Goal: Information Seeking & Learning: Learn about a topic

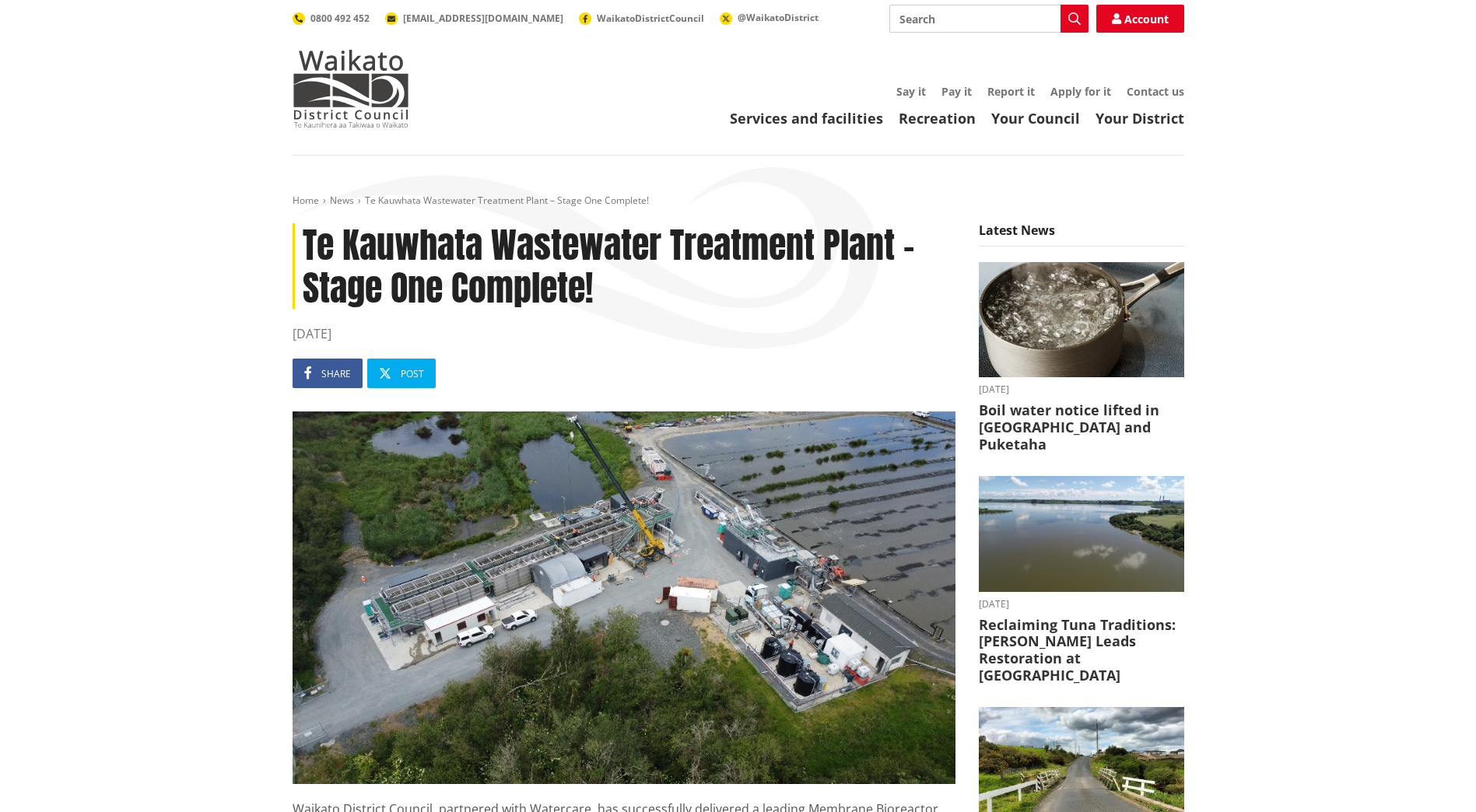
scroll to position [389, 0]
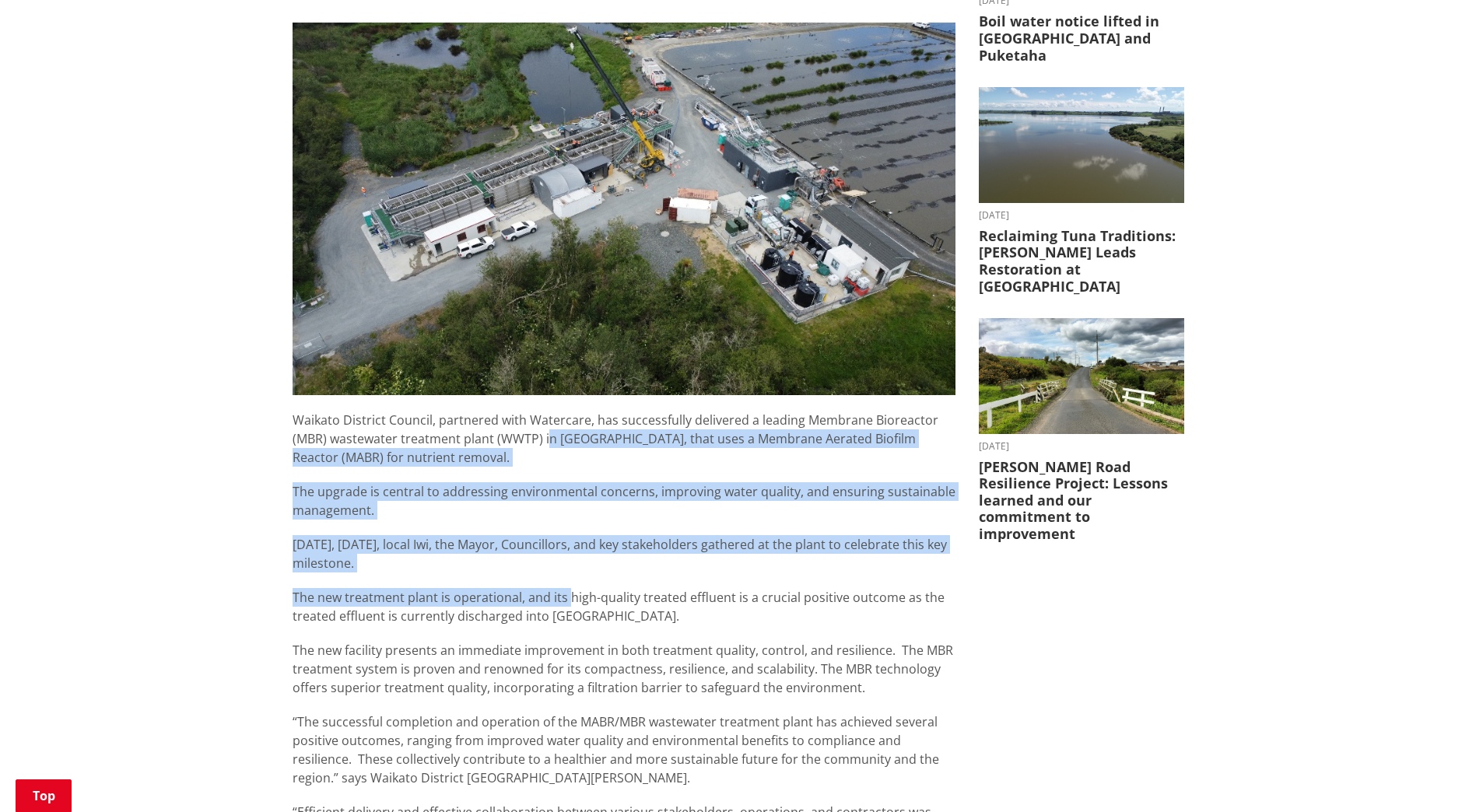
drag, startPoint x: 549, startPoint y: 445, endPoint x: 570, endPoint y: 576, distance: 132.7
click at [570, 423] on div "Waikato District Council, partnered with Watercare, has successfully delivered …" at bounding box center [624, 758] width 663 height 694
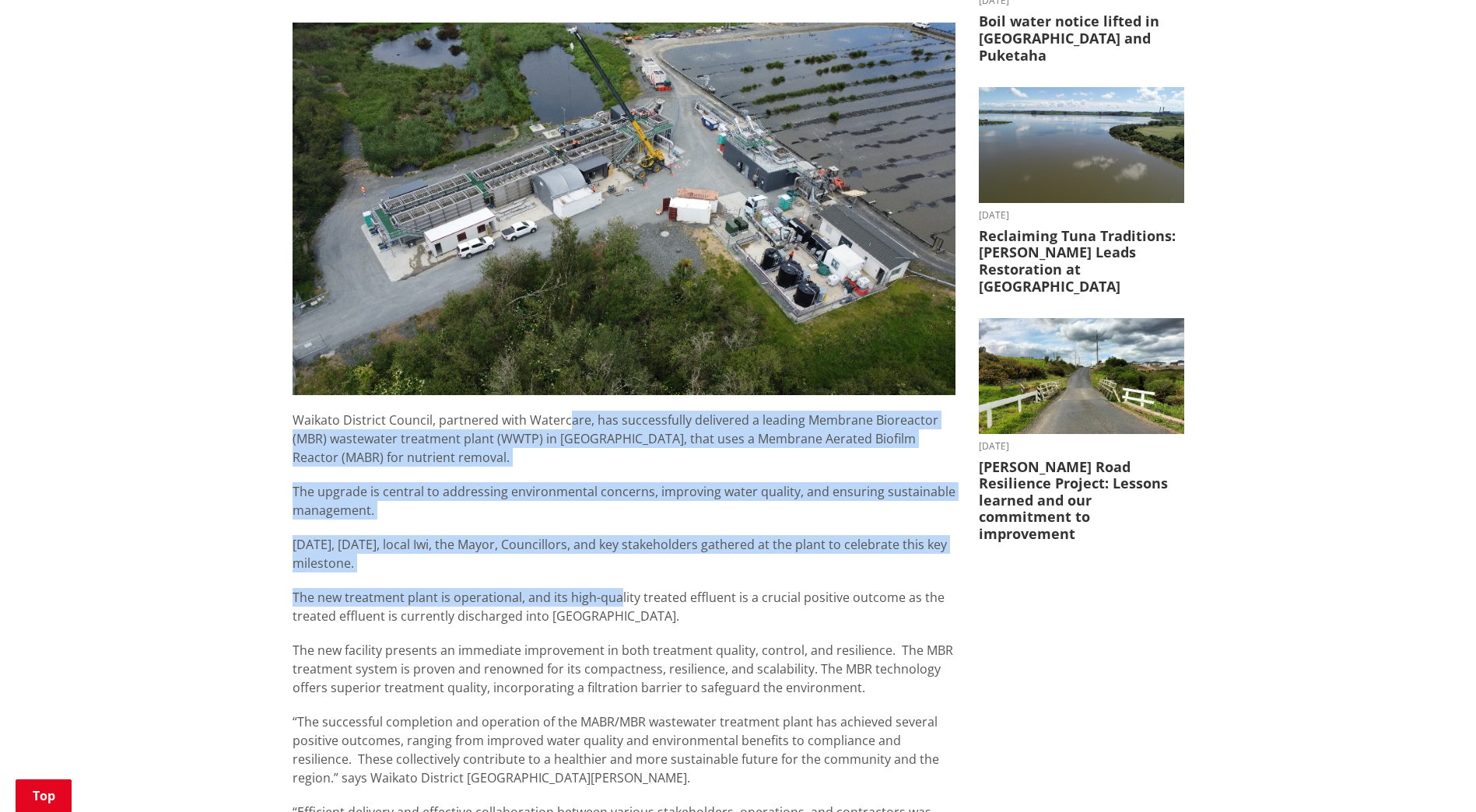
click at [566, 423] on div "Waikato District Council, partnered with Watercare, has successfully delivered …" at bounding box center [624, 758] width 663 height 694
drag, startPoint x: 566, startPoint y: 428, endPoint x: 397, endPoint y: 454, distance: 171.0
click at [516, 423] on p "Waikato District Council, partnered with Watercare, has successfully delivered …" at bounding box center [624, 438] width 663 height 56
click at [411, 423] on p "The upgrade is central to addressing environmental concerns, improving water qu…" at bounding box center [624, 501] width 663 height 38
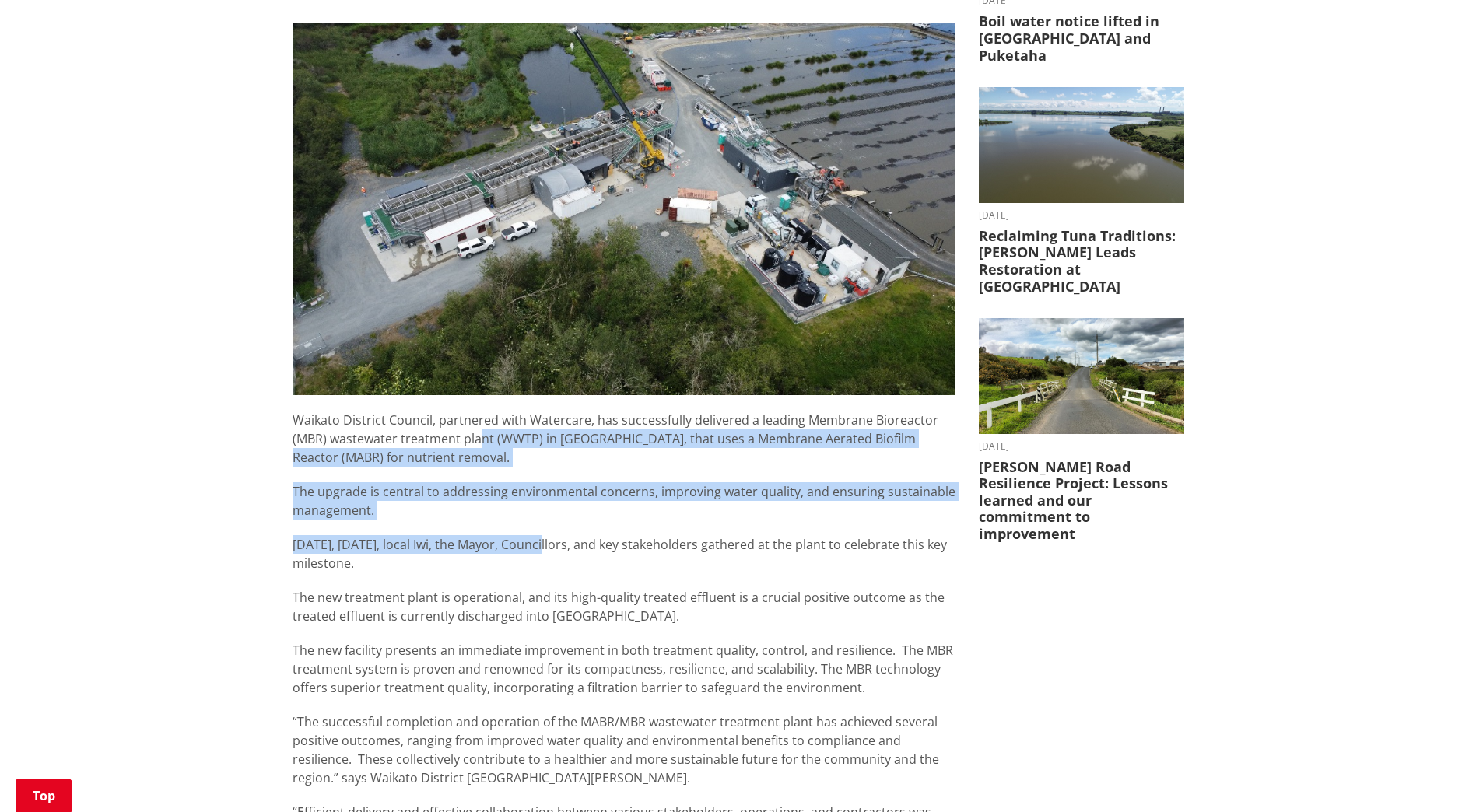
click at [478, 423] on div "Waikato District Council, partnered with Watercare, has successfully delivered …" at bounding box center [624, 758] width 663 height 694
drag, startPoint x: 478, startPoint y: 433, endPoint x: 453, endPoint y: 438, distance: 25.5
click at [478, 423] on p "Waikato District Council, partnered with Watercare, has successfully delivered …" at bounding box center [624, 438] width 663 height 56
click at [492, 423] on div "Waikato District Council, partnered with Watercare, has successfully delivered …" at bounding box center [624, 758] width 663 height 694
click at [492, 423] on p "The upgrade is central to addressing environmental concerns, improving water qu…" at bounding box center [624, 501] width 663 height 38
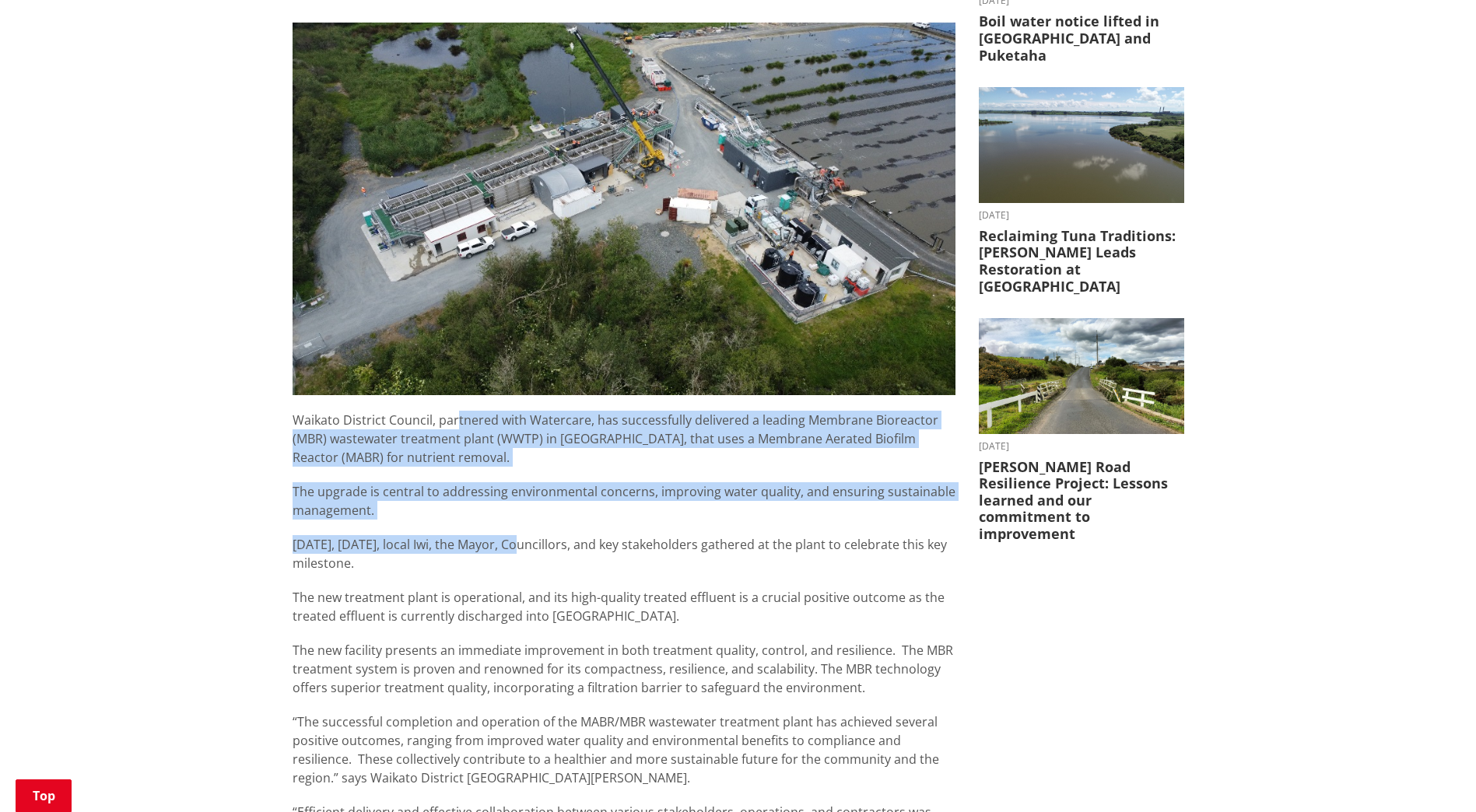
drag, startPoint x: 522, startPoint y: 542, endPoint x: 456, endPoint y: 426, distance: 133.5
click at [456, 423] on div "Waikato District Council, partnered with Watercare, has successfully delivered …" at bounding box center [624, 758] width 663 height 694
click at [456, 423] on p "Waikato District Council, partnered with Watercare, has successfully delivered …" at bounding box center [624, 438] width 663 height 56
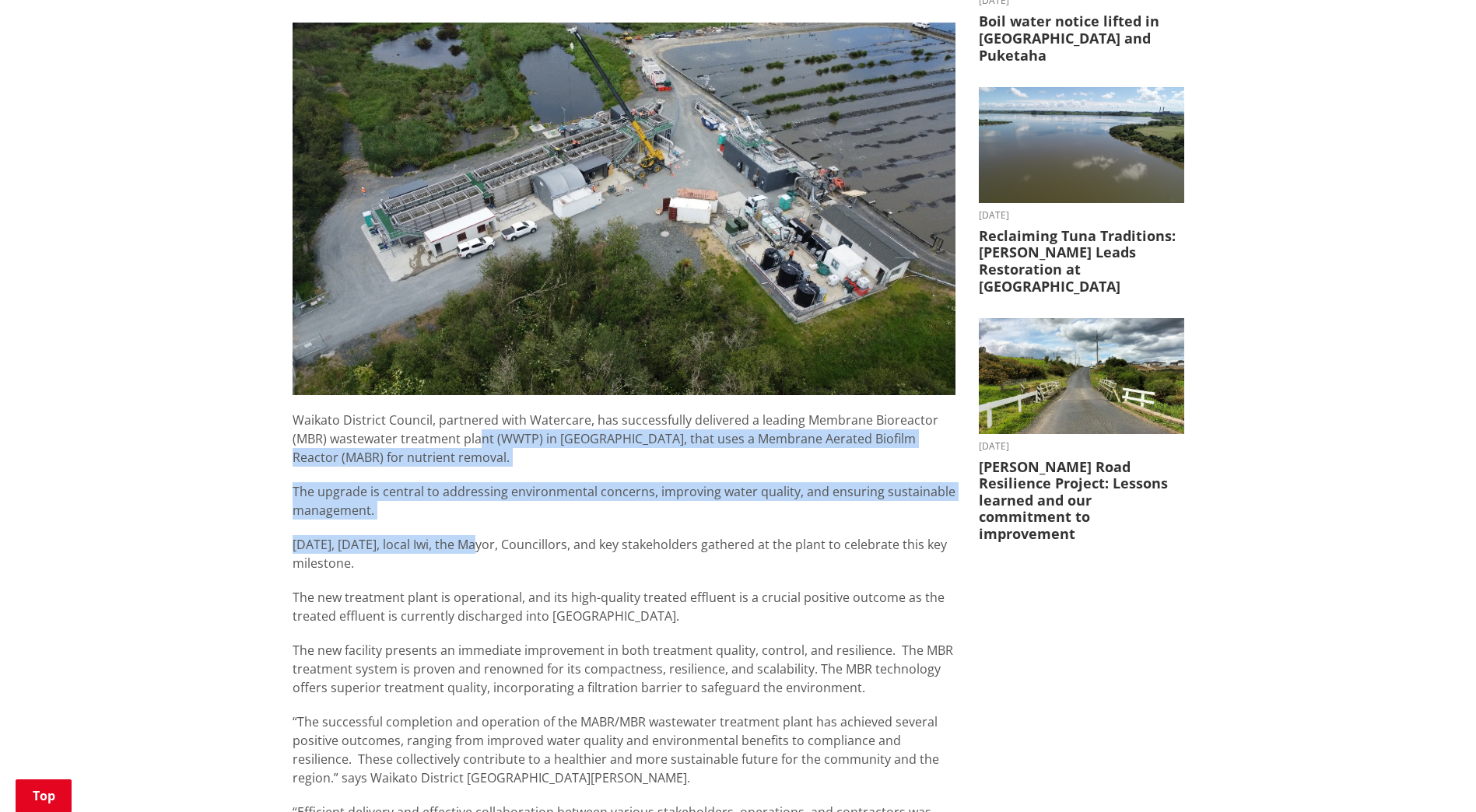
drag, startPoint x: 478, startPoint y: 433, endPoint x: 488, endPoint y: 529, distance: 96.5
click at [488, 423] on div "Waikato District Council, partnered with Watercare, has successfully delivered …" at bounding box center [624, 758] width 663 height 694
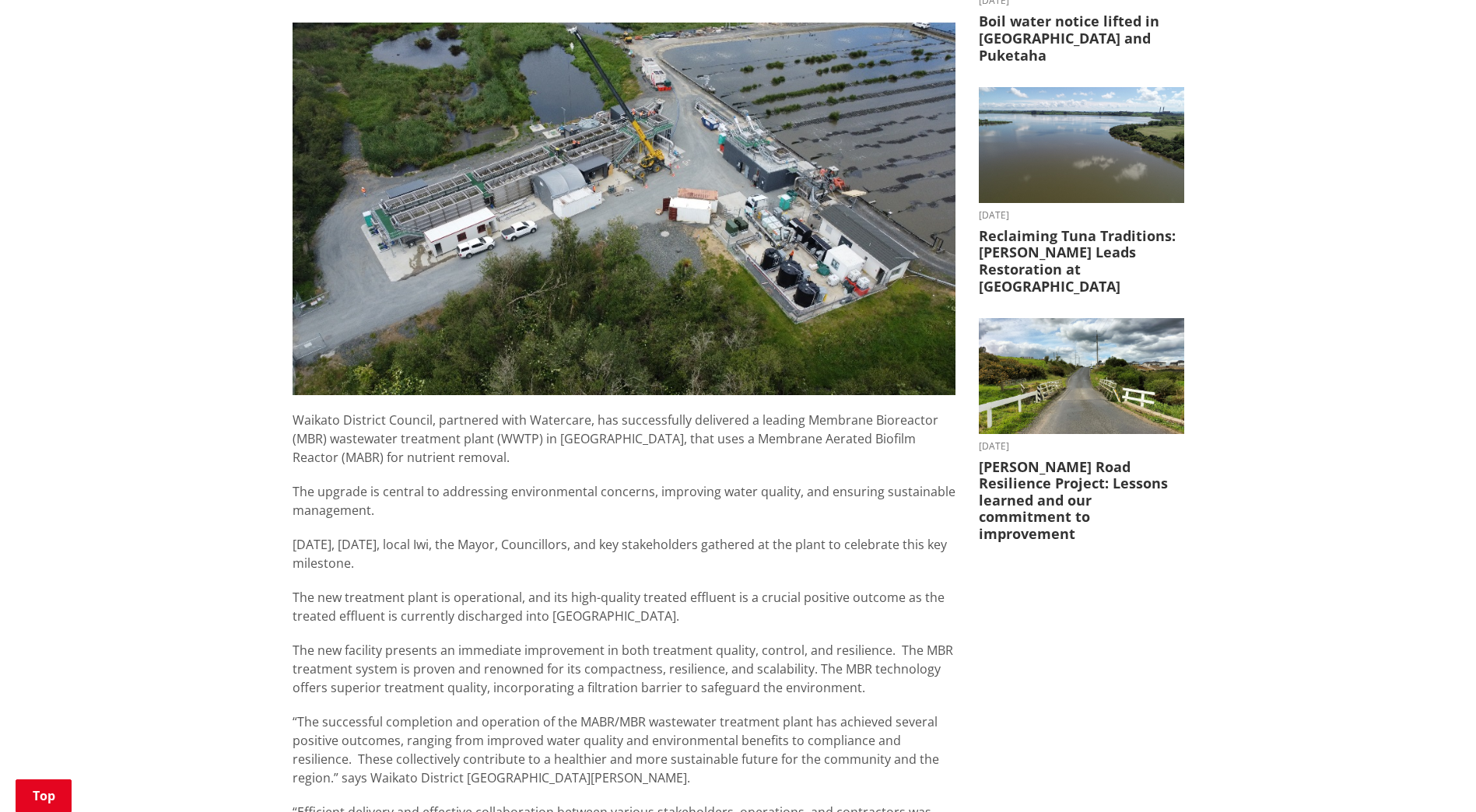
drag, startPoint x: 478, startPoint y: 529, endPoint x: 438, endPoint y: 485, distance: 59.5
click at [438, 423] on div "Waikato District Council, partnered with Watercare, has successfully delivered …" at bounding box center [624, 758] width 663 height 694
click at [437, 423] on p "The upgrade is central to addressing environmental concerns, improving water qu…" at bounding box center [624, 501] width 663 height 38
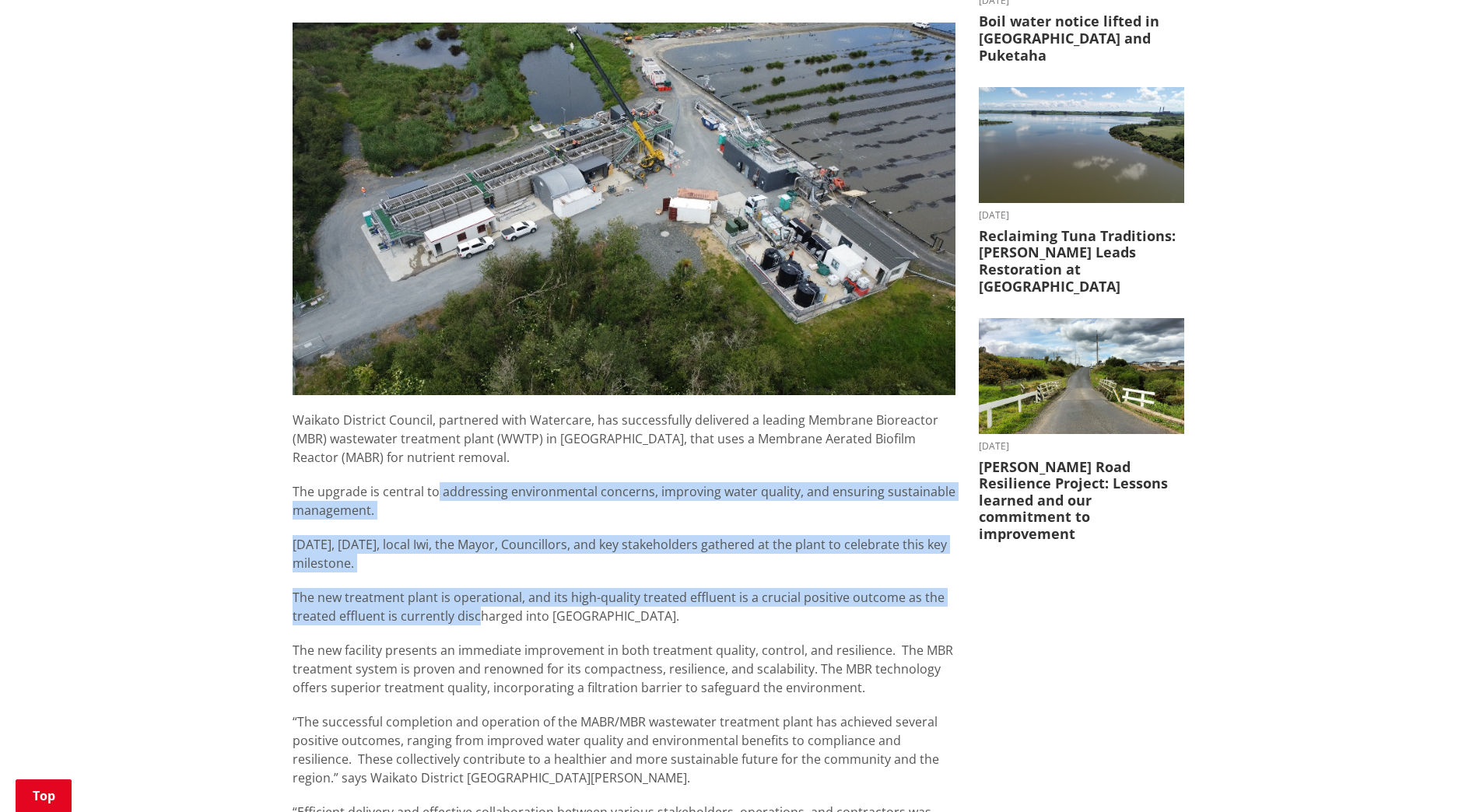
drag, startPoint x: 462, startPoint y: 587, endPoint x: 478, endPoint y: 616, distance: 33.1
click at [478, 423] on div "Waikato District Council, partnered with Watercare, has successfully delivered …" at bounding box center [624, 758] width 663 height 694
drag, startPoint x: 478, startPoint y: 616, endPoint x: 485, endPoint y: 617, distance: 7.1
click at [478, 423] on p "The new treatment plant is operational, and its high-quality treated effluent i…" at bounding box center [624, 607] width 663 height 38
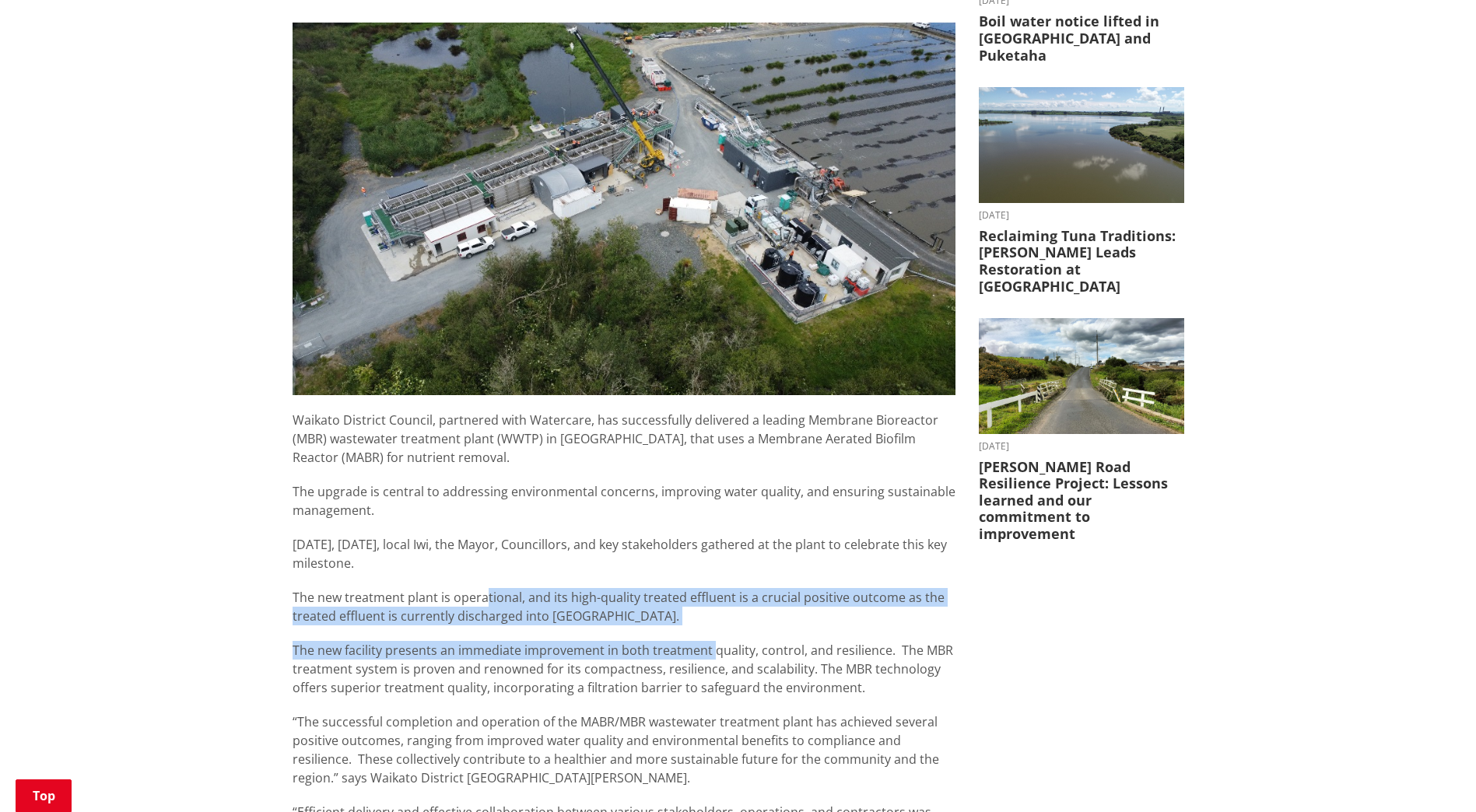
drag, startPoint x: 579, startPoint y: 592, endPoint x: 487, endPoint y: 574, distance: 93.7
click at [487, 423] on div "Waikato District Council, partnered with Watercare, has successfully delivered …" at bounding box center [624, 758] width 663 height 694
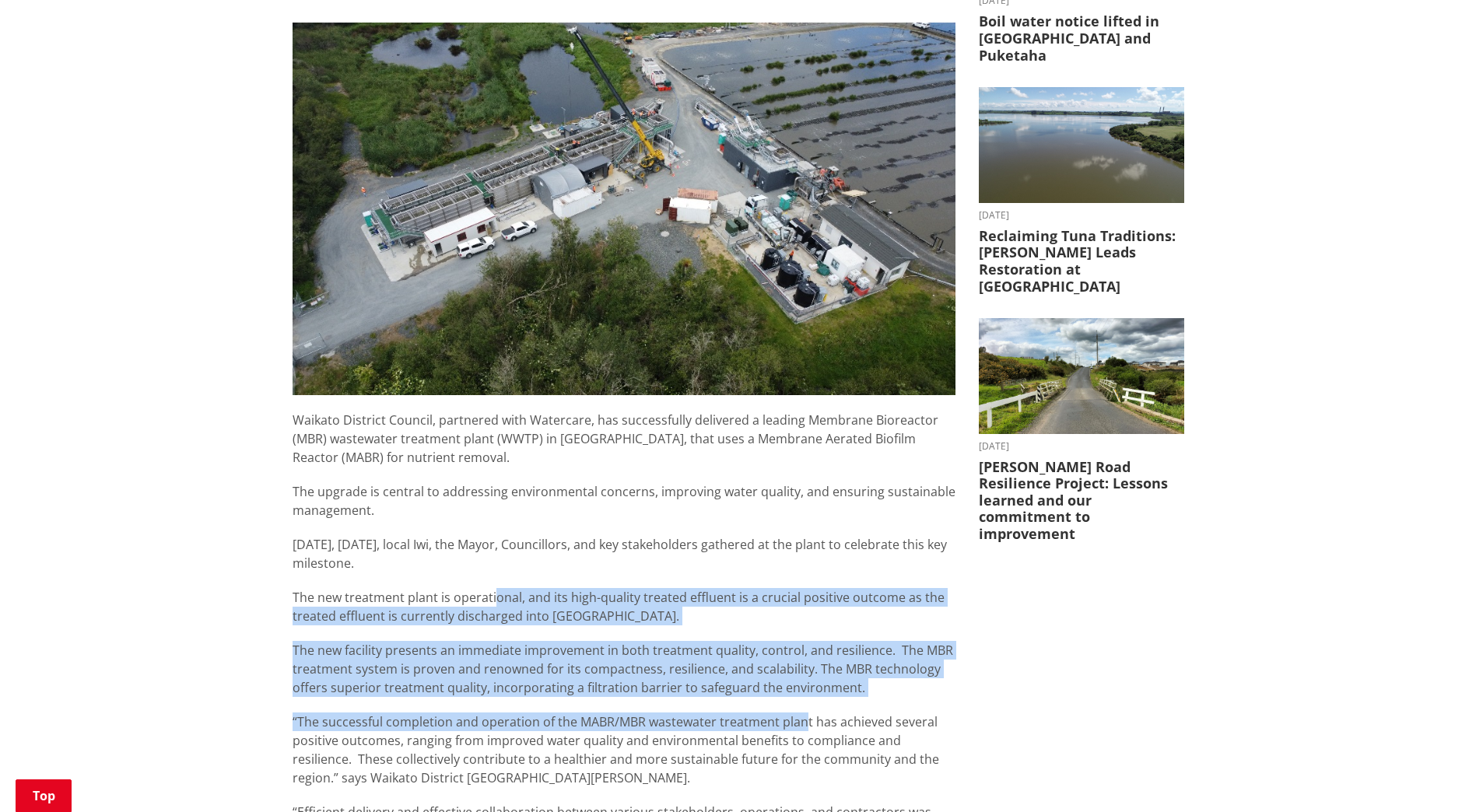
drag, startPoint x: 757, startPoint y: 711, endPoint x: 800, endPoint y: 726, distance: 45.5
click at [800, 423] on div "Waikato District Council, partnered with Watercare, has successfully delivered …" at bounding box center [624, 758] width 663 height 694
click at [800, 423] on p "“The successful completion and operation of the MABR/MBR wastewater treatment p…" at bounding box center [624, 750] width 663 height 75
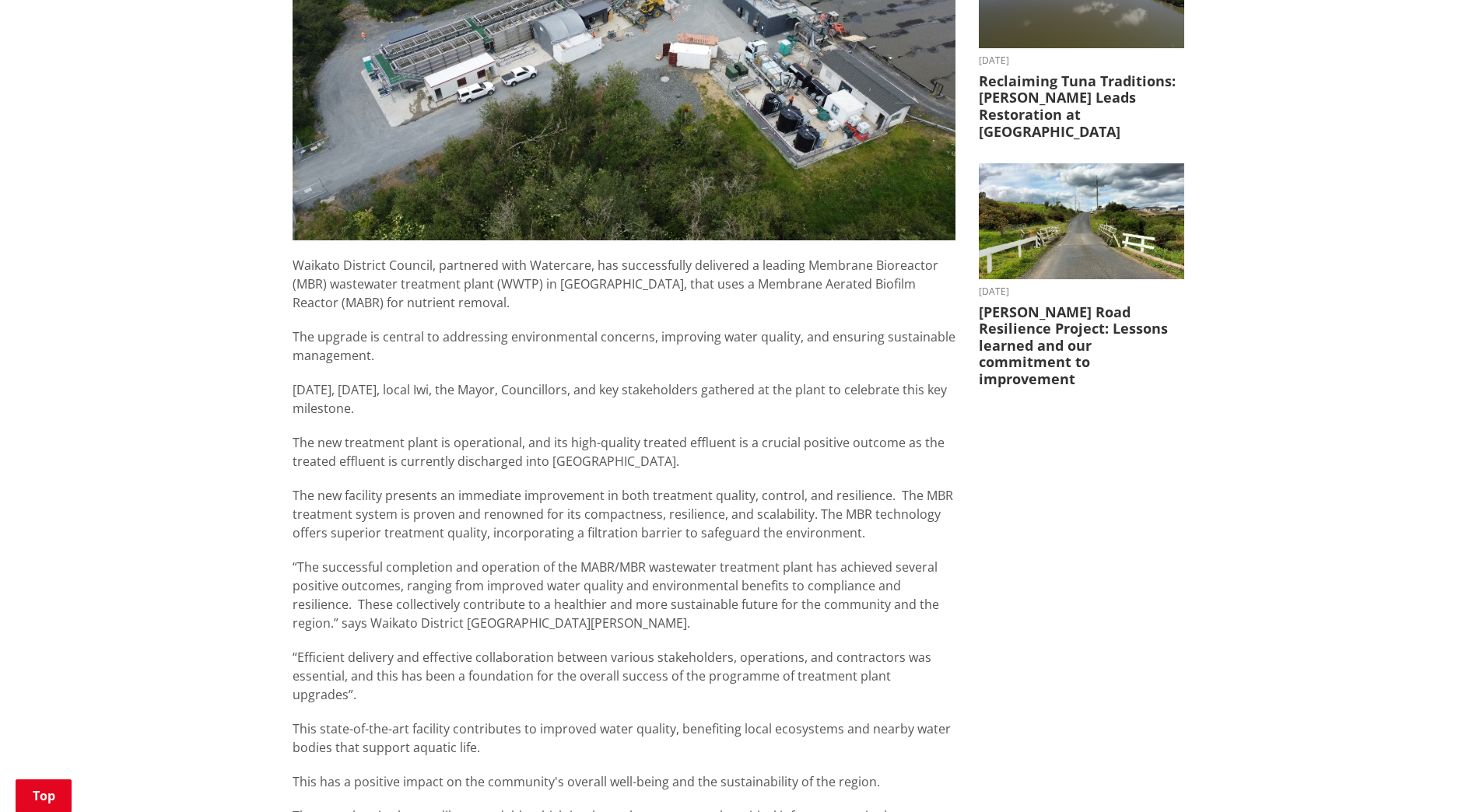
scroll to position [545, 0]
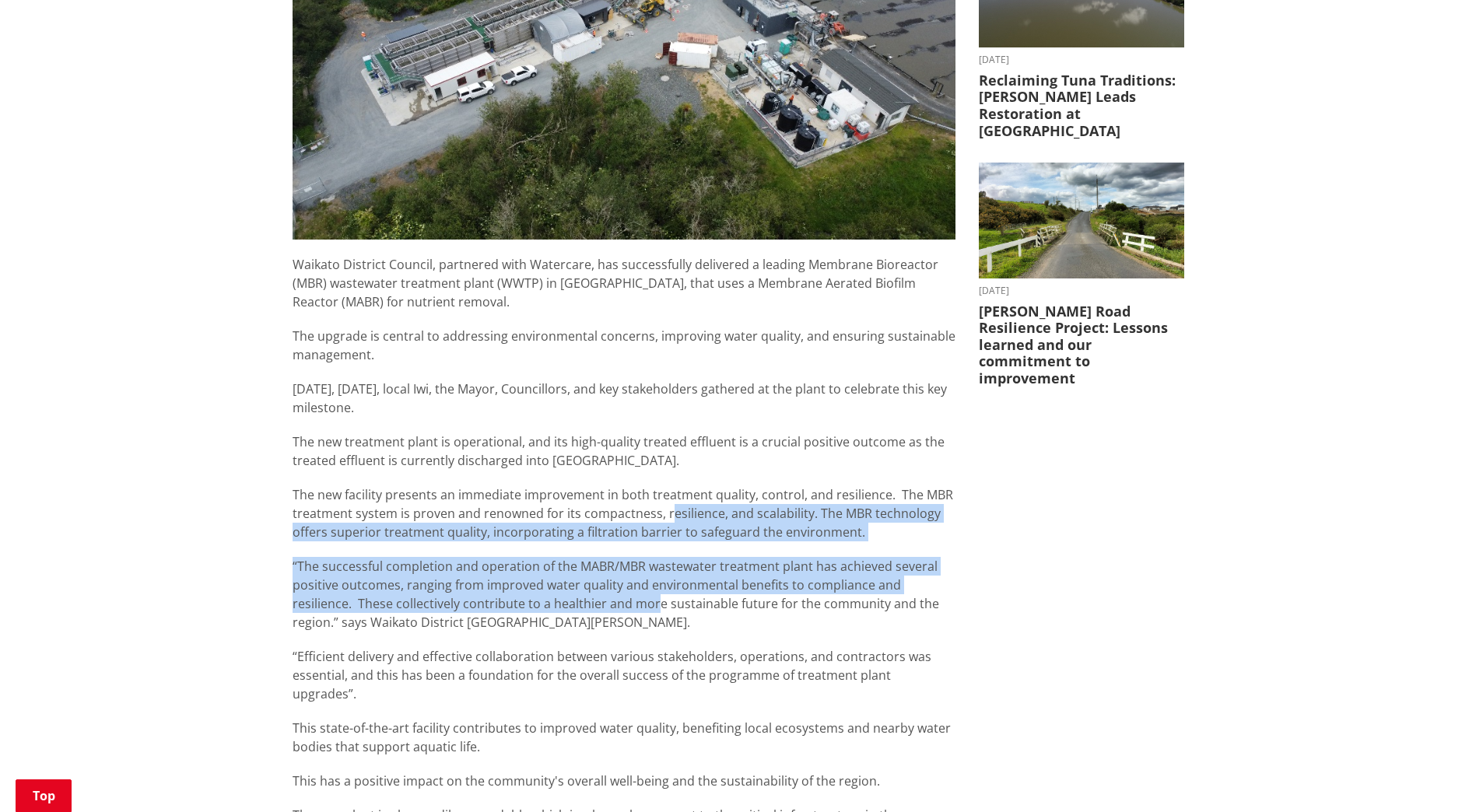
drag, startPoint x: 665, startPoint y: 509, endPoint x: 654, endPoint y: 600, distance: 91.7
click at [654, 423] on div "Waikato District Council, partnered with Watercare, has successfully delivered …" at bounding box center [624, 602] width 663 height 694
drag, startPoint x: 654, startPoint y: 600, endPoint x: 654, endPoint y: 620, distance: 20.0
click at [654, 423] on p "“The successful completion and operation of the MABR/MBR wastewater treatment p…" at bounding box center [624, 594] width 663 height 75
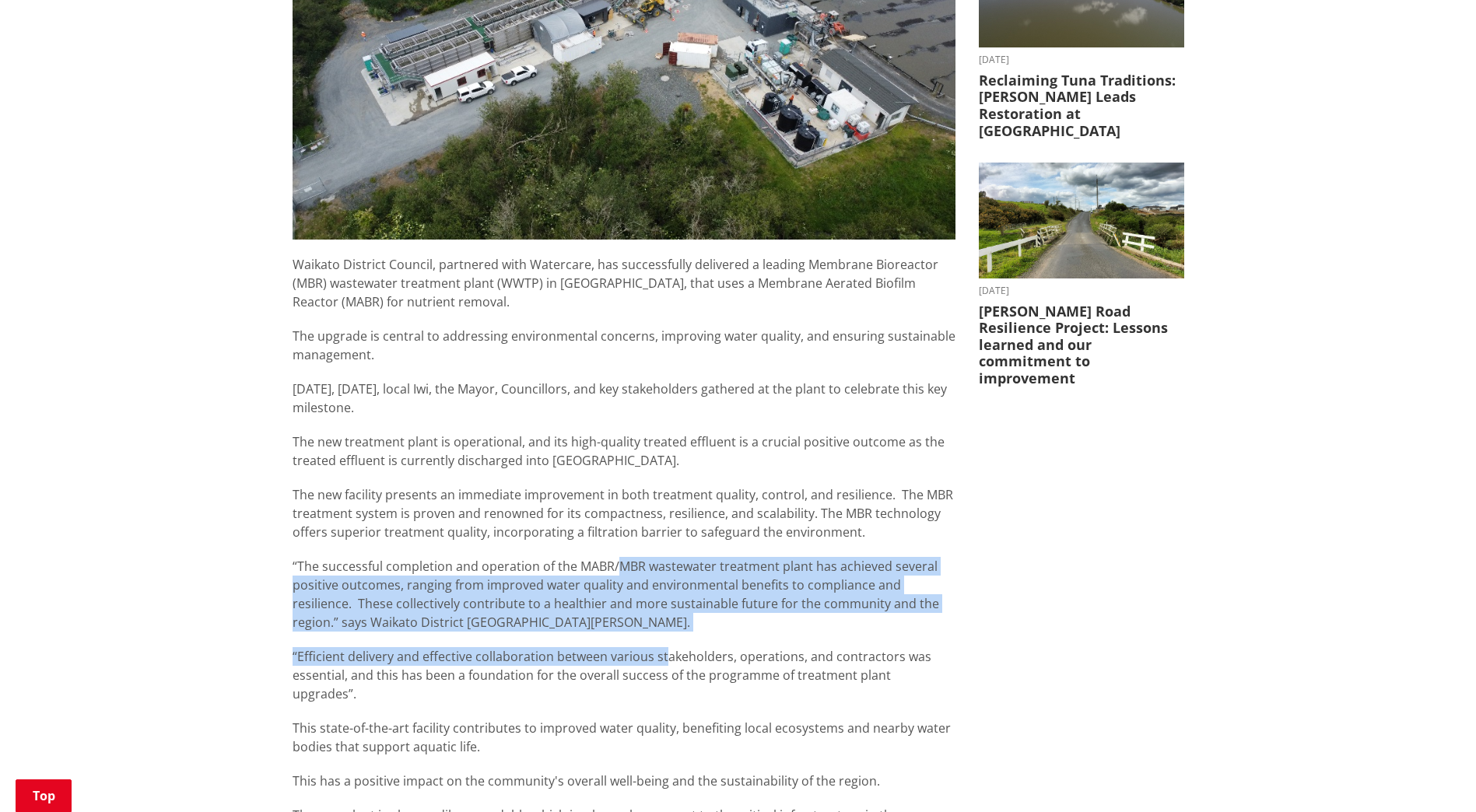
drag, startPoint x: 659, startPoint y: 635, endPoint x: 620, endPoint y: 568, distance: 77.5
click at [620, 423] on div "Waikato District Council, partnered with Watercare, has successfully delivered …" at bounding box center [624, 602] width 663 height 694
drag, startPoint x: 620, startPoint y: 568, endPoint x: 594, endPoint y: 573, distance: 26.5
click at [617, 423] on p "“The successful completion and operation of the MABR/MBR wastewater treatment p…" at bounding box center [624, 594] width 663 height 75
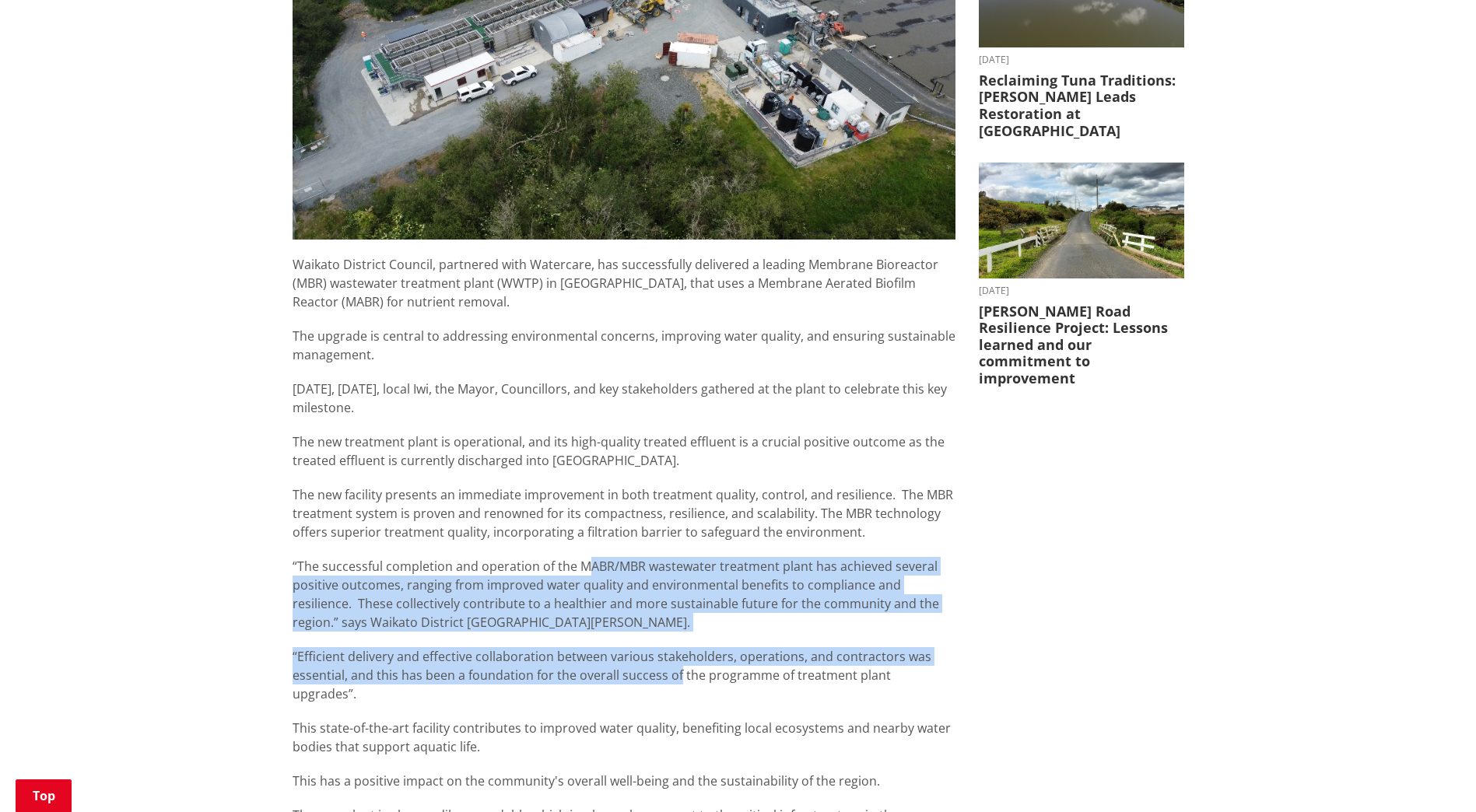
drag, startPoint x: 639, startPoint y: 621, endPoint x: 672, endPoint y: 675, distance: 63.3
click at [672, 423] on div "Waikato District Council, partnered with Watercare, has successfully delivered …" at bounding box center [624, 602] width 663 height 694
click at [672, 423] on p "“Efficient delivery and effective collaboration between various stakeholders, o…" at bounding box center [624, 675] width 663 height 56
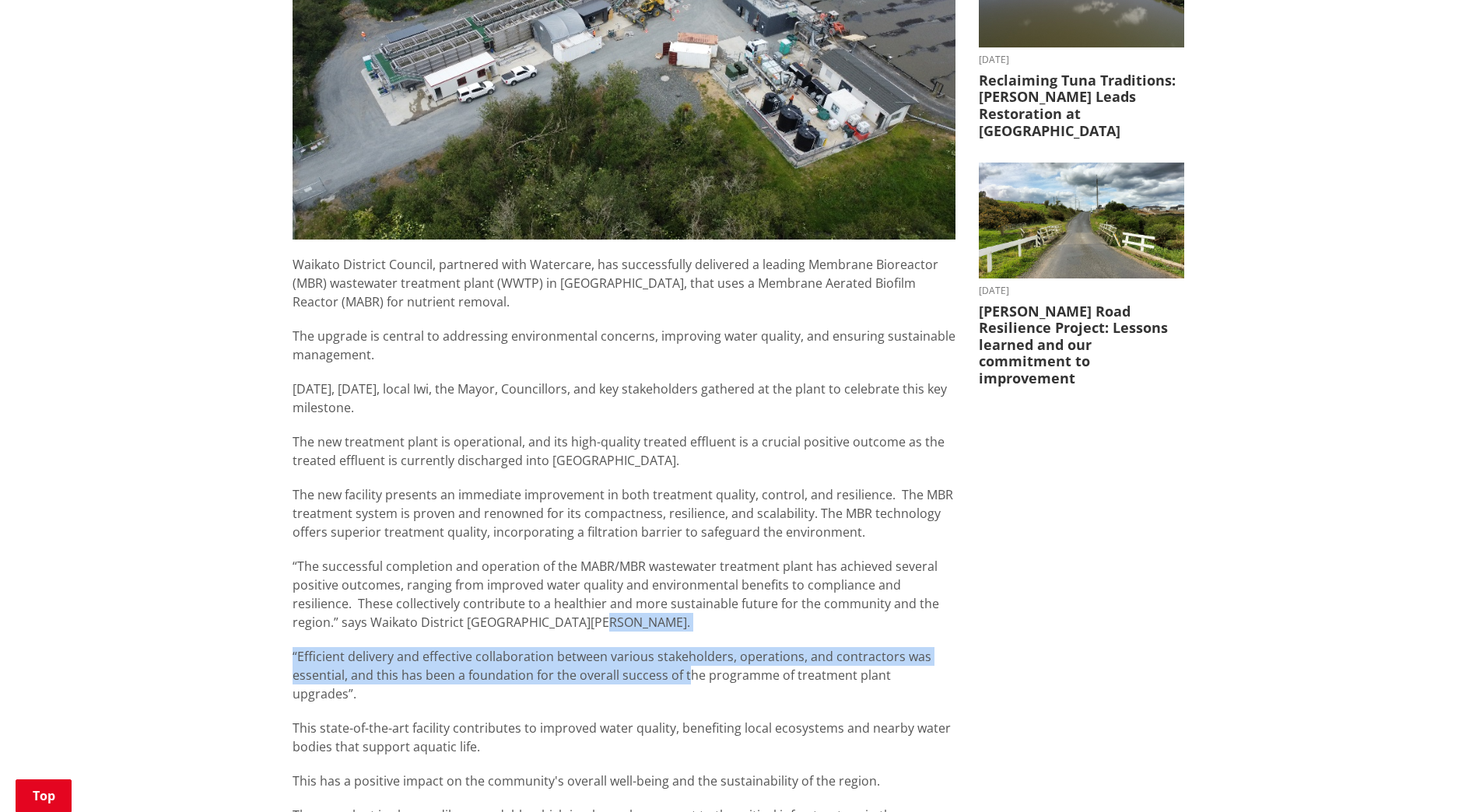
drag, startPoint x: 680, startPoint y: 680, endPoint x: 595, endPoint y: 614, distance: 107.6
click at [595, 423] on div "Waikato District Council, partnered with Watercare, has successfully delivered …" at bounding box center [624, 602] width 663 height 694
drag, startPoint x: 595, startPoint y: 614, endPoint x: 584, endPoint y: 609, distance: 12.1
click at [595, 423] on p "“The successful completion and operation of the MABR/MBR wastewater treatment p…" at bounding box center [624, 594] width 663 height 75
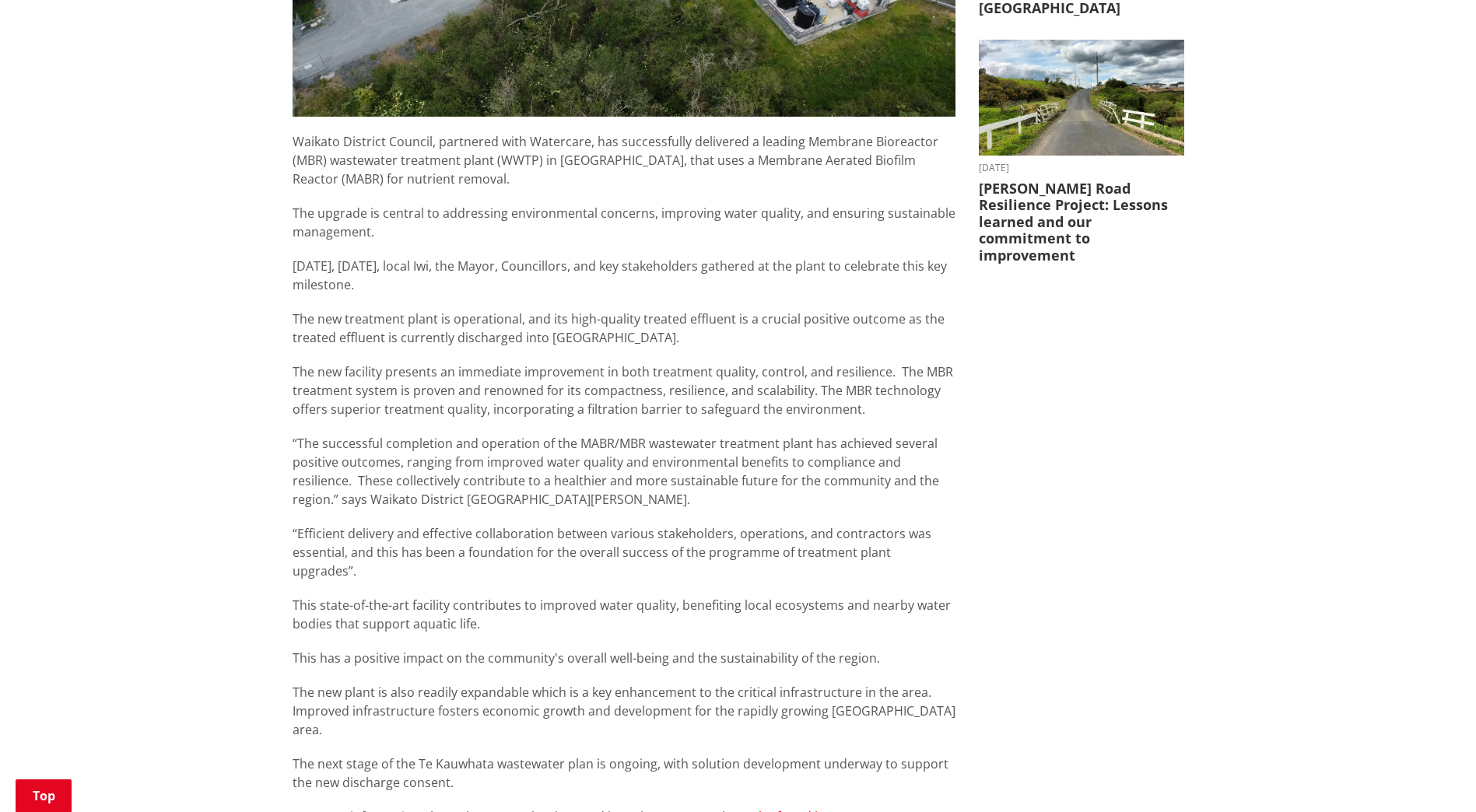
scroll to position [856, 0]
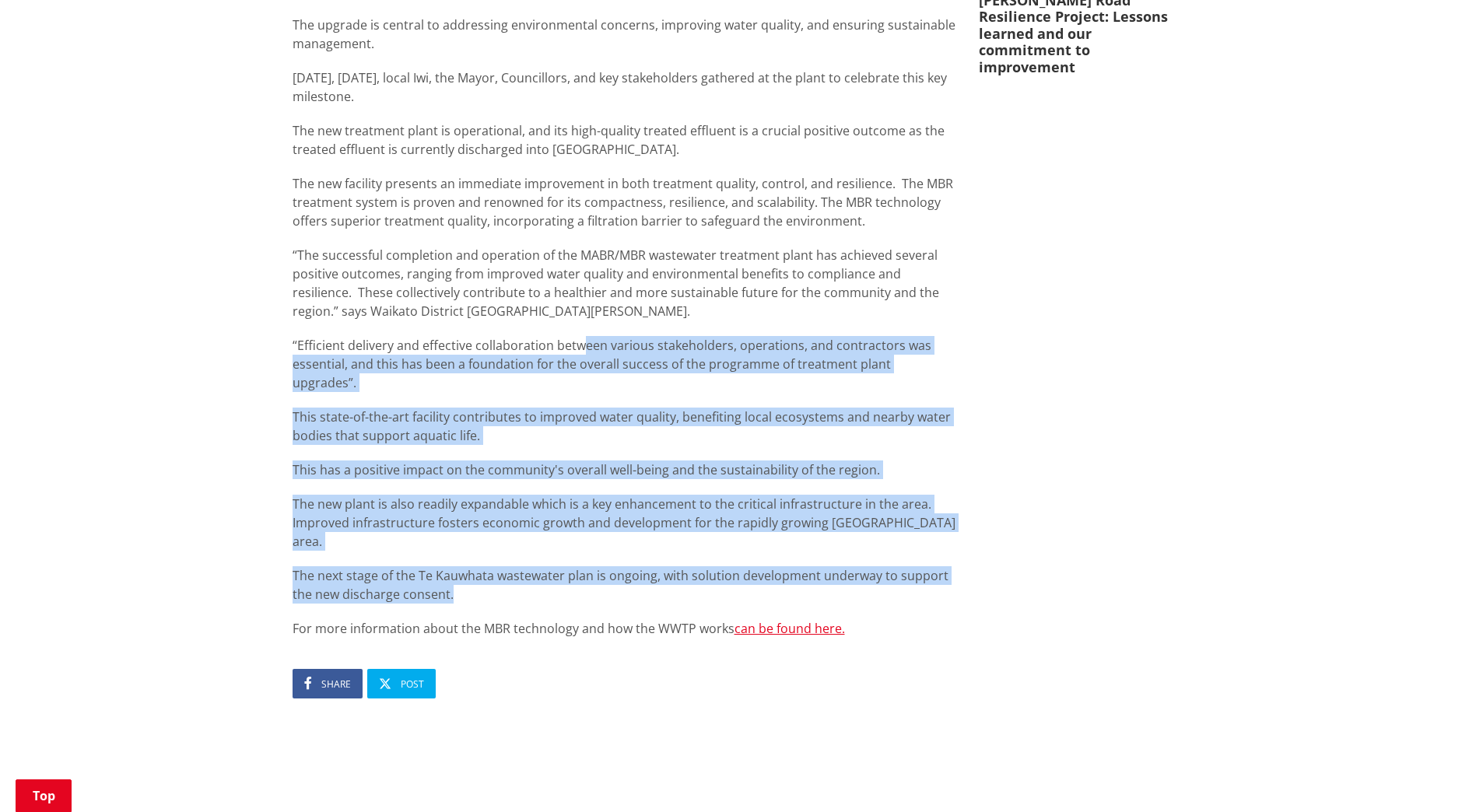
drag, startPoint x: 575, startPoint y: 341, endPoint x: 610, endPoint y: 558, distance: 219.8
click at [610, 423] on div "Waikato District Council, partnered with Watercare, has successfully delivered …" at bounding box center [624, 291] width 663 height 694
click at [610, 423] on p "The next stage of the Te Kauwhata wastewater plan is ongoing, with solution dev…" at bounding box center [624, 585] width 663 height 38
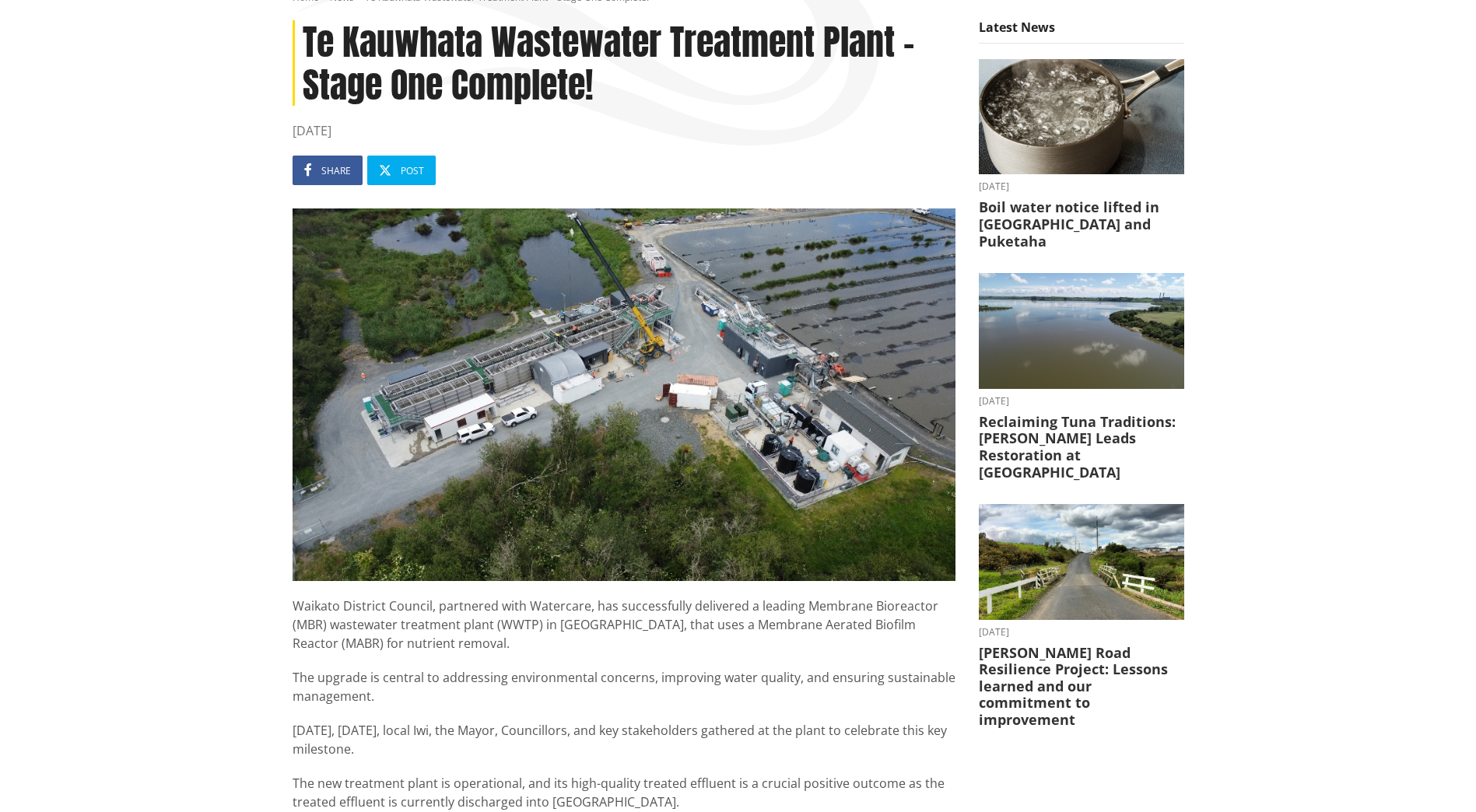
scroll to position [78, 0]
